Goal: Navigation & Orientation: Find specific page/section

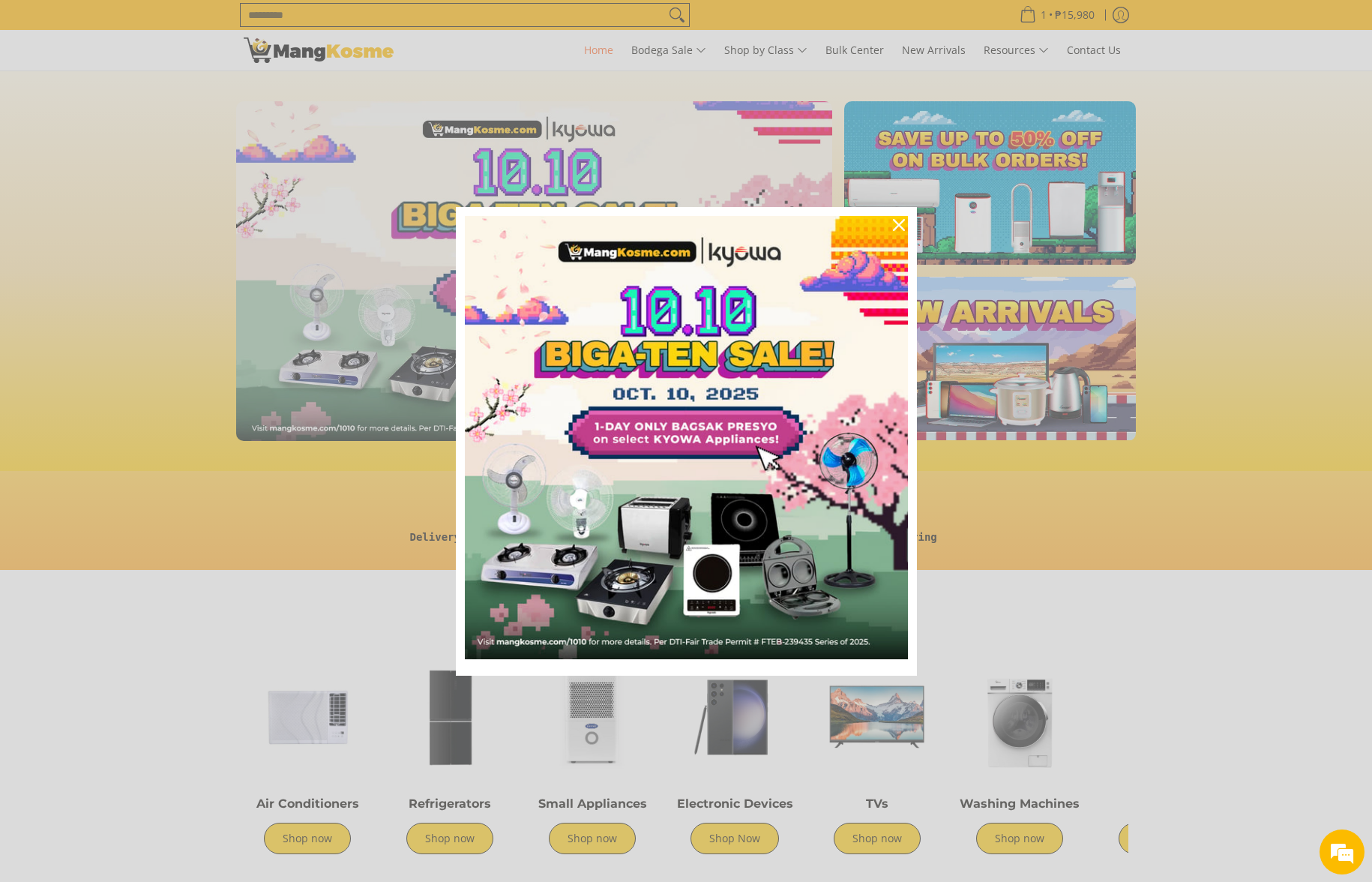
click at [902, 221] on icon "close icon" at bounding box center [898, 224] width 12 height 12
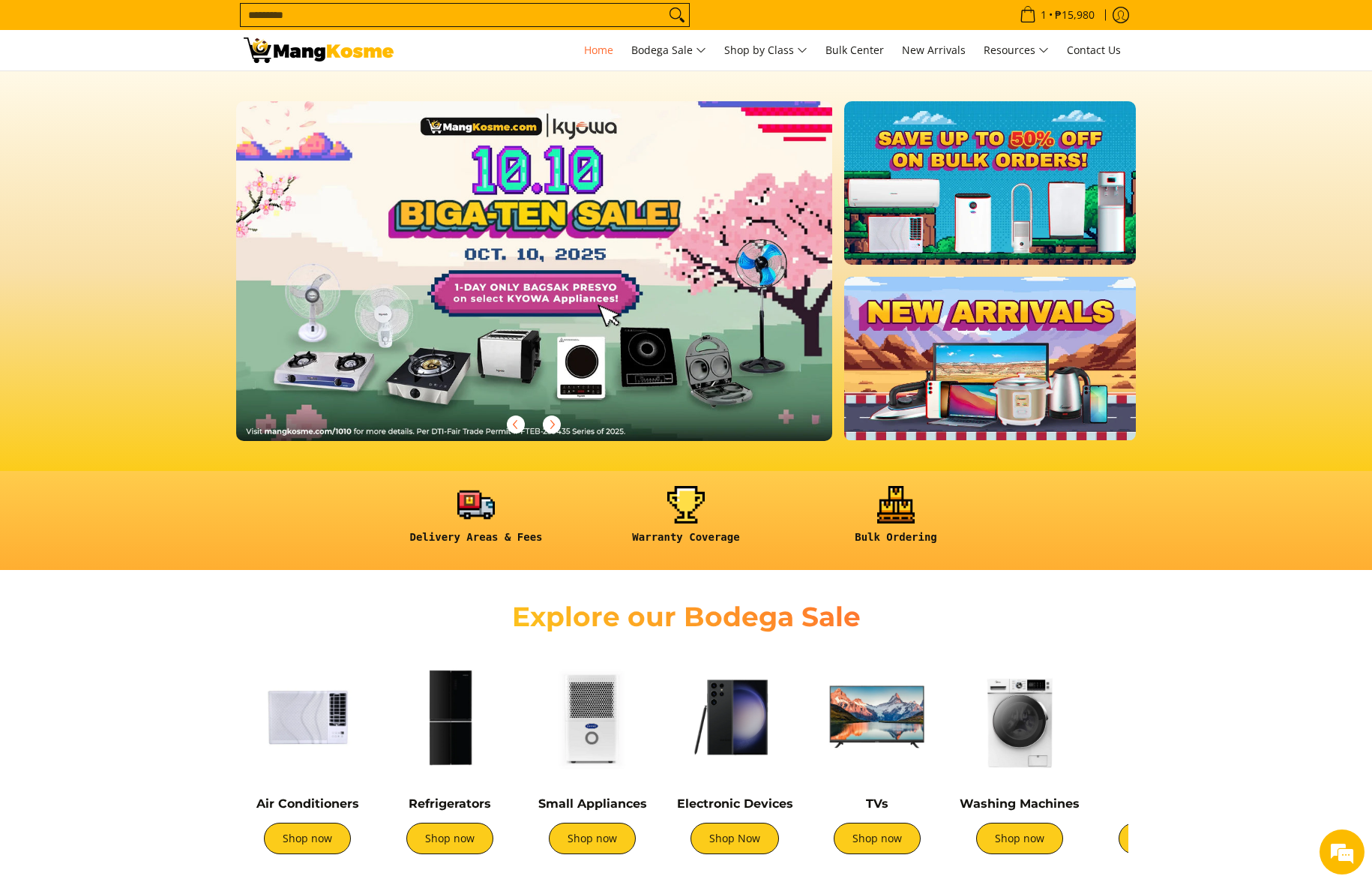
click at [541, 217] on link at bounding box center [558, 283] width 644 height 363
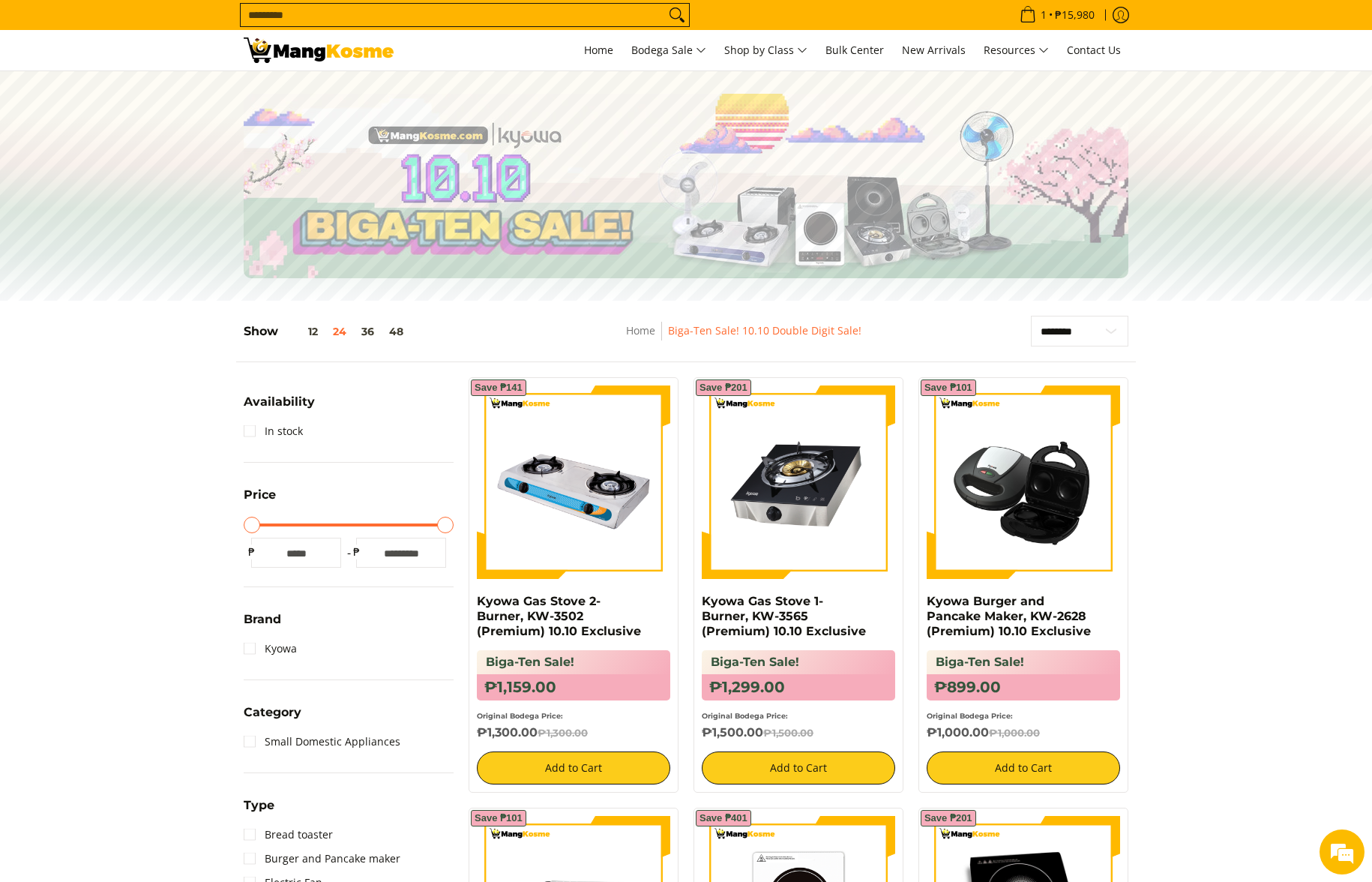
click at [345, 39] on img at bounding box center [319, 50] width 150 height 25
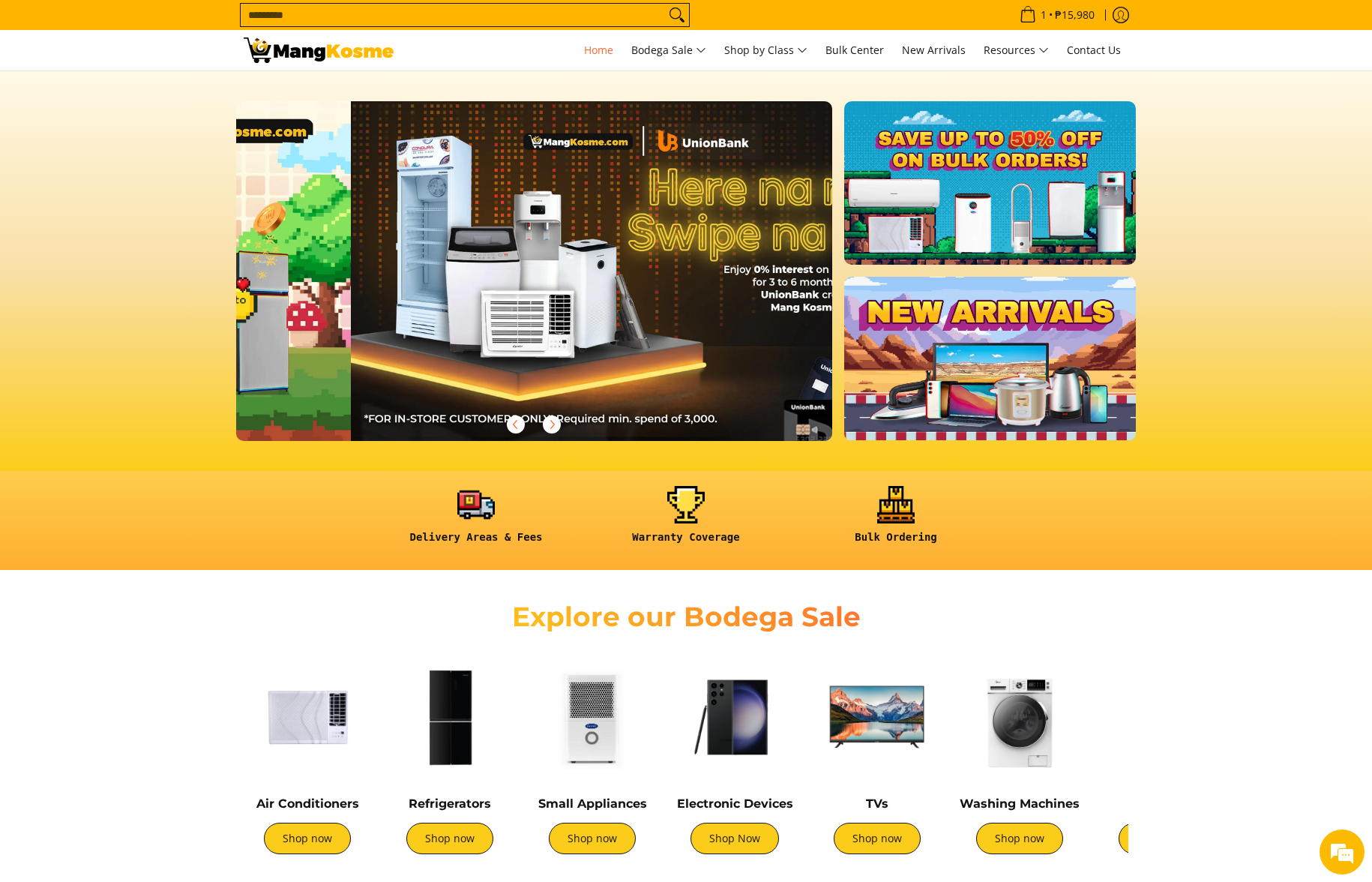
scroll to position [0, 1193]
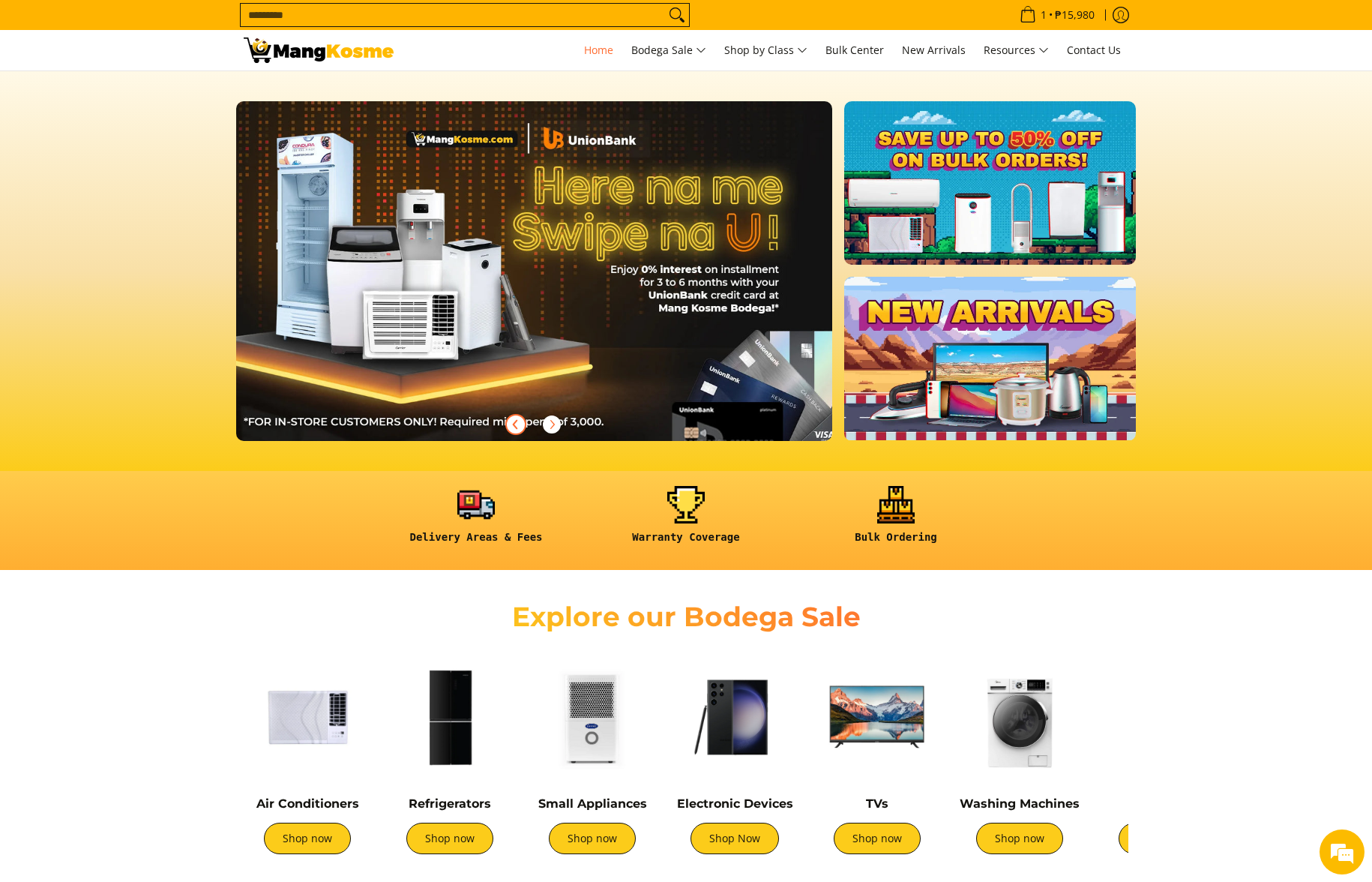
click at [520, 427] on icon "Previous" at bounding box center [515, 424] width 12 height 12
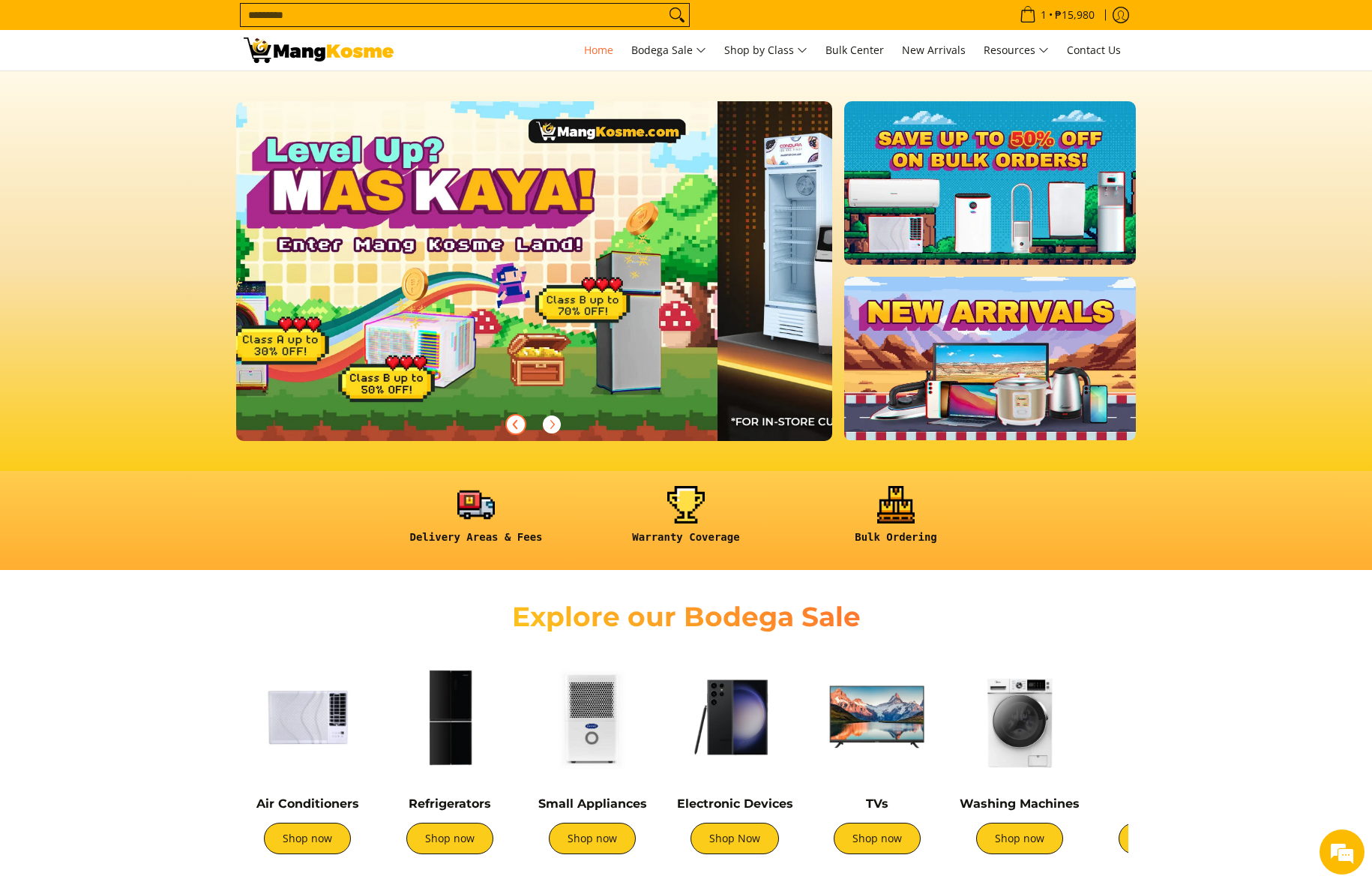
click at [520, 426] on icon "Previous" at bounding box center [515, 424] width 12 height 12
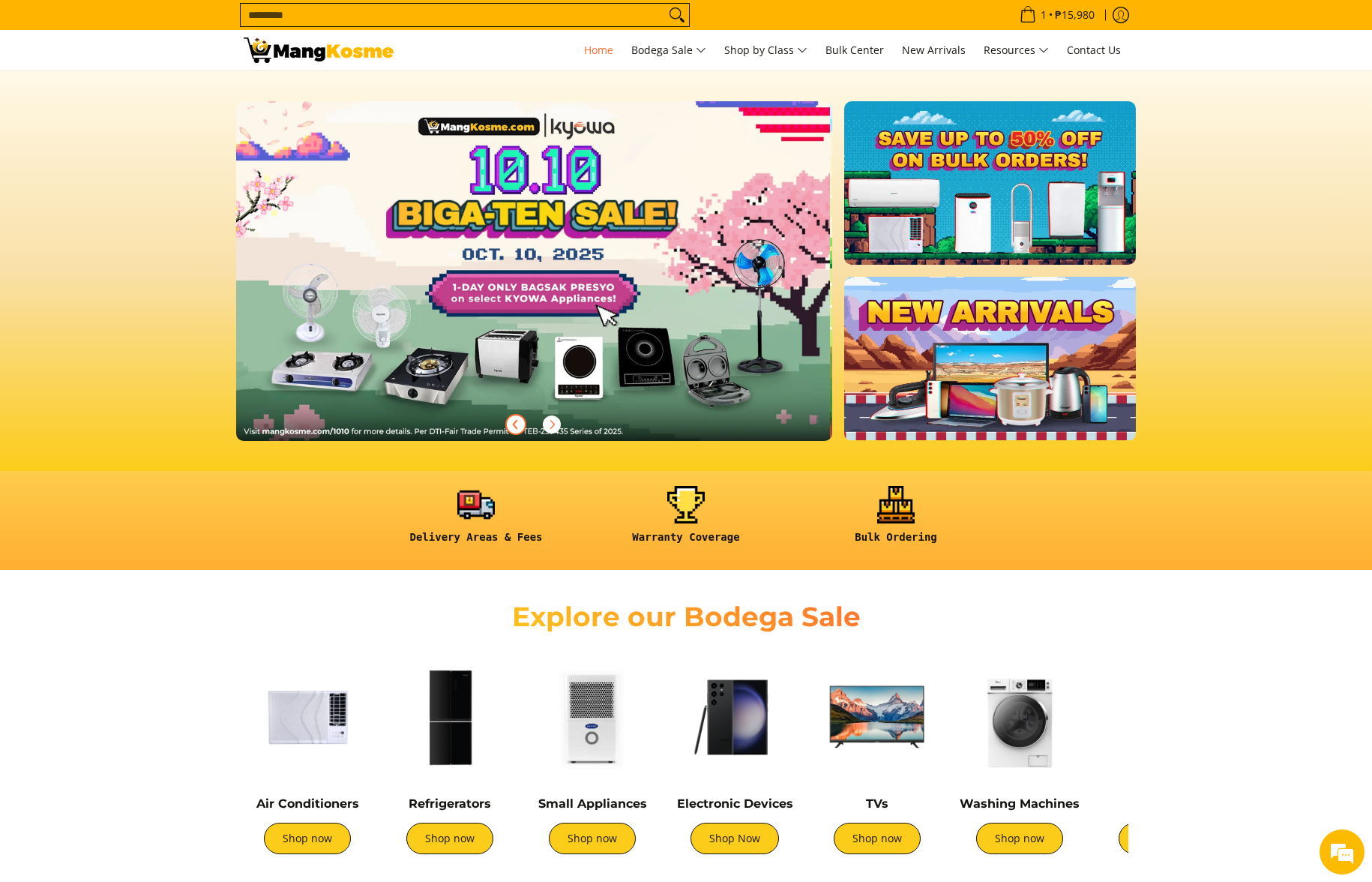
scroll to position [0, 0]
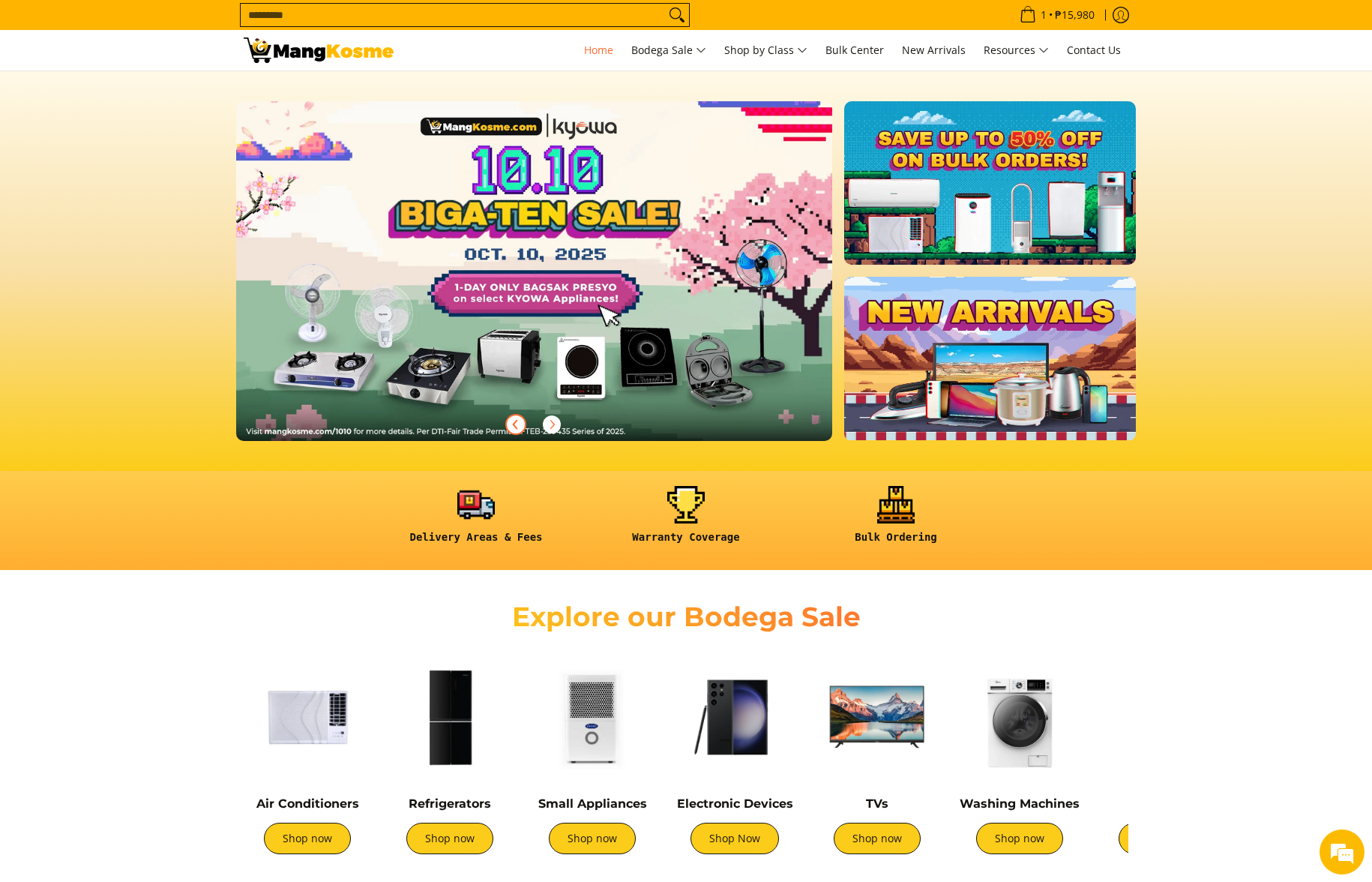
click at [481, 250] on link at bounding box center [558, 283] width 644 height 363
